Goal: Task Accomplishment & Management: Manage account settings

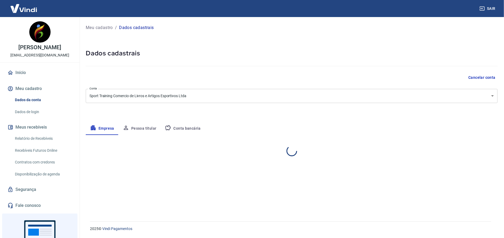
select select "PR"
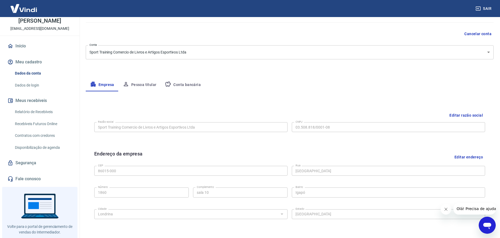
scroll to position [39, 0]
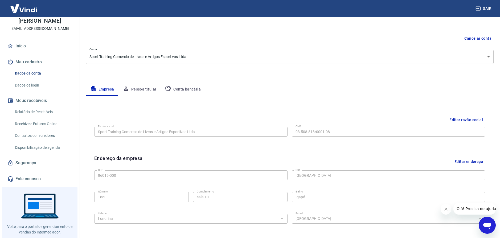
click at [182, 91] on button "Conta bancária" at bounding box center [183, 89] width 44 height 13
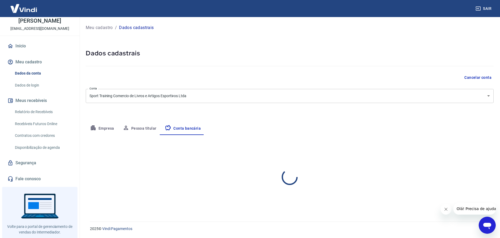
scroll to position [0, 0]
select select "1"
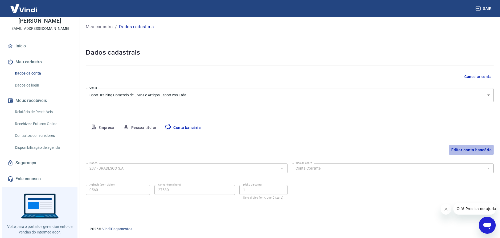
click at [463, 149] on button "Editar conta bancária" at bounding box center [471, 150] width 44 height 10
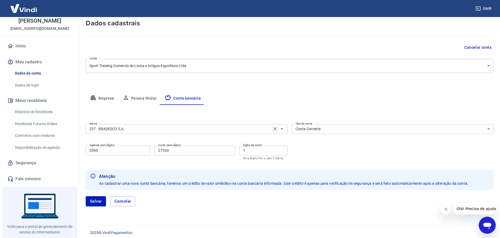
scroll to position [34, 0]
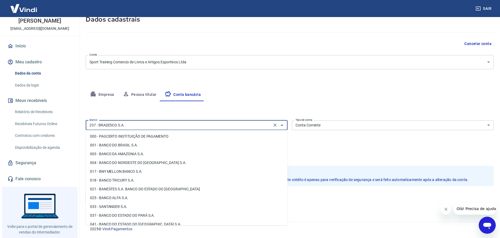
click at [241, 126] on input "237 - BRADESCO S.A." at bounding box center [178, 125] width 183 height 7
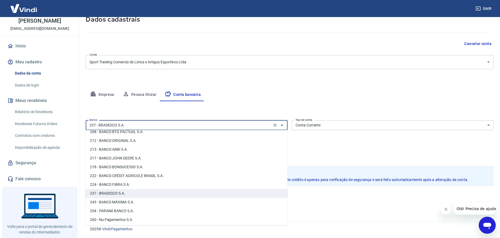
scroll to position [360, 0]
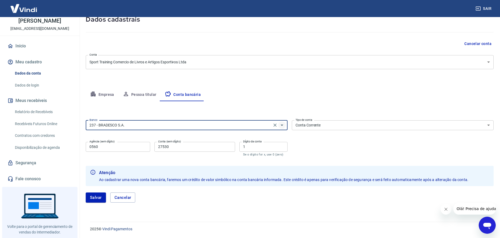
click at [283, 124] on icon "Abrir" at bounding box center [282, 125] width 6 height 6
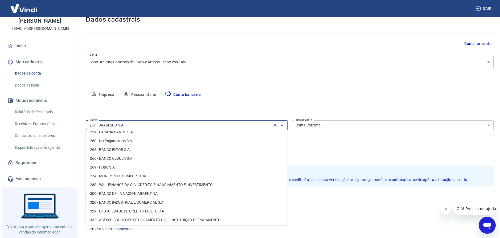
scroll to position [432, 0]
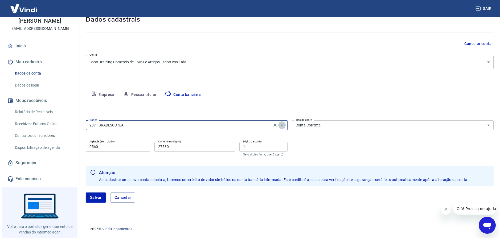
click at [281, 124] on icon "Abrir" at bounding box center [282, 125] width 6 height 6
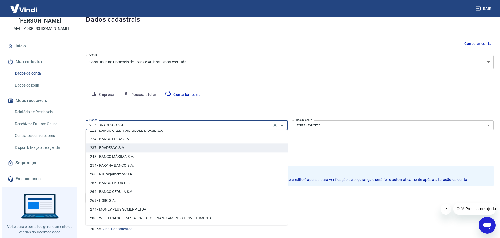
scroll to position [399, 0]
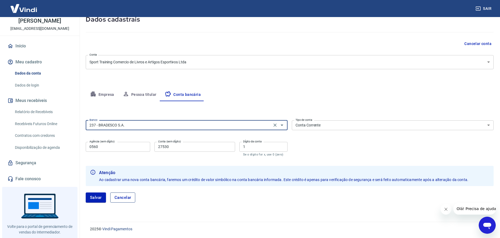
click at [118, 196] on button "Cancelar" at bounding box center [122, 197] width 25 height 10
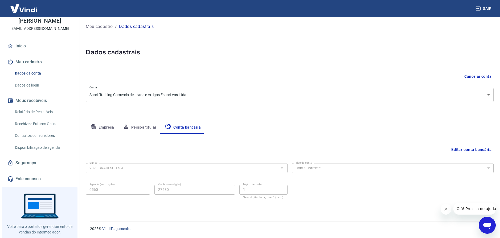
scroll to position [1, 0]
click at [110, 128] on button "Empresa" at bounding box center [102, 127] width 33 height 13
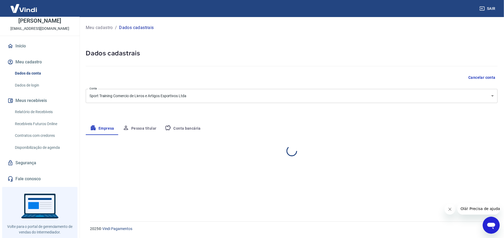
select select "PR"
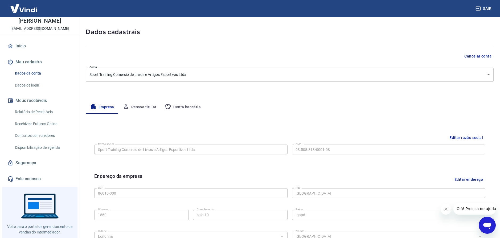
scroll to position [27, 0]
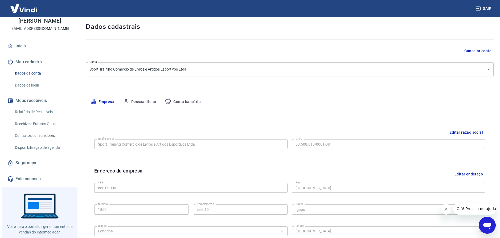
click at [460, 129] on button "Editar razão social" at bounding box center [466, 133] width 38 height 10
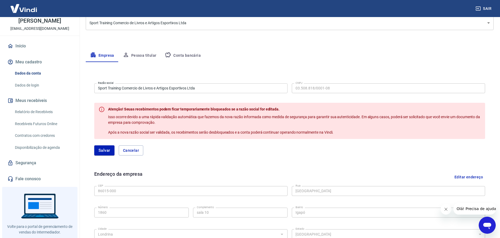
scroll to position [80, 0]
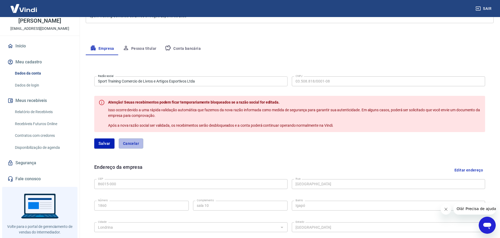
click at [139, 142] on button "Cancelar" at bounding box center [131, 143] width 24 height 10
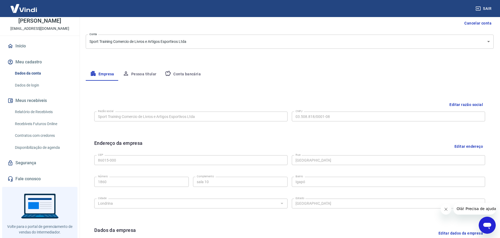
scroll to position [39, 0]
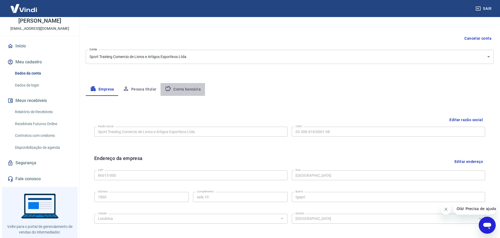
click at [197, 90] on button "Conta bancária" at bounding box center [183, 89] width 44 height 13
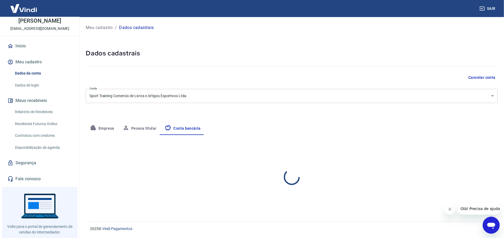
select select "1"
click at [252, 97] on body "Sair Antonio Carlos Gomes falecom@st.esp.br Início Meu cadastro Dados da conta …" at bounding box center [252, 119] width 504 height 238
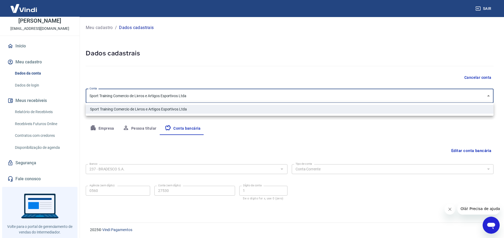
click at [252, 97] on div at bounding box center [252, 119] width 504 height 238
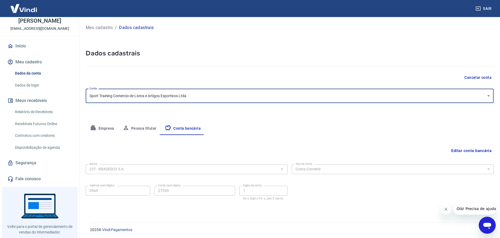
scroll to position [1, 0]
